Goal: Task Accomplishment & Management: Manage account settings

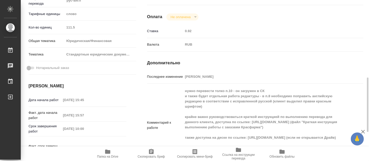
scroll to position [144, 0]
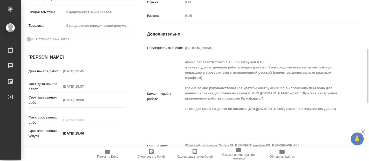
click at [107, 152] on icon "button" at bounding box center [107, 152] width 5 height 4
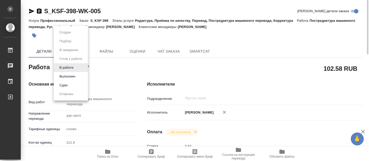
click at [77, 68] on body "🙏 .cls-1 fill:#fff; AWATERA [PERSON_NAME] 0 Чаты График Выйти S_KSF-398-WK-005 …" at bounding box center [184, 80] width 369 height 161
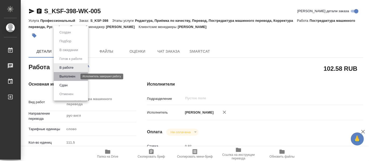
click at [65, 77] on button "Выполнен" at bounding box center [67, 77] width 19 height 6
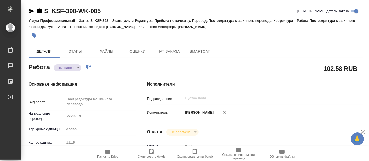
type textarea "x"
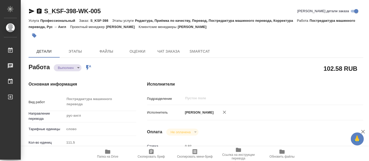
type textarea "x"
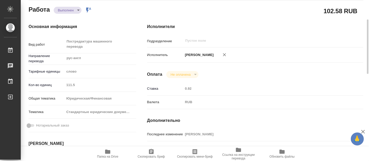
type textarea "x"
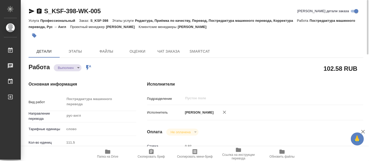
click at [107, 151] on icon "button" at bounding box center [107, 152] width 5 height 4
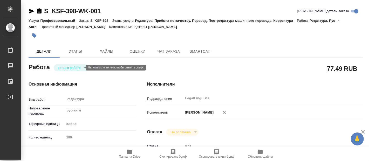
click at [77, 67] on body "🙏 .cls-1 fill:#fff; AWATERA Fadeeva Elena Работы Чаты График Выйти S_KSF-398-WK…" at bounding box center [184, 80] width 369 height 161
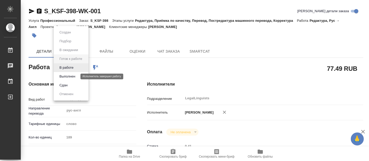
click at [68, 75] on button "Выполнен" at bounding box center [67, 77] width 19 height 6
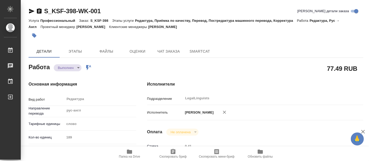
type textarea "x"
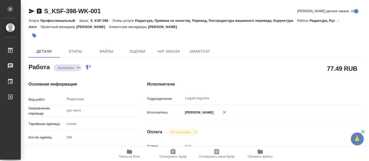
type textarea "x"
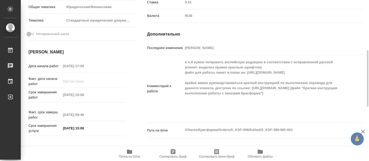
scroll to position [173, 0]
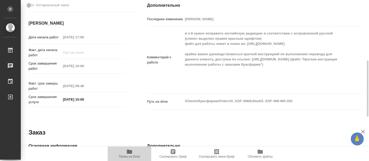
click at [135, 153] on span "Папка на Drive" at bounding box center [129, 154] width 37 height 10
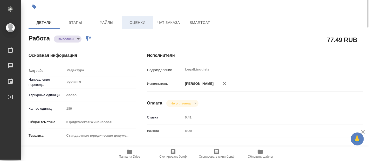
scroll to position [0, 0]
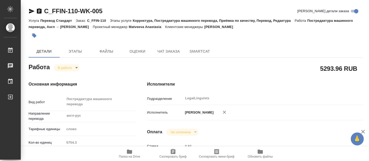
click at [178, 101] on p "Подразделение" at bounding box center [165, 98] width 36 height 5
